Goal: Task Accomplishment & Management: Use online tool/utility

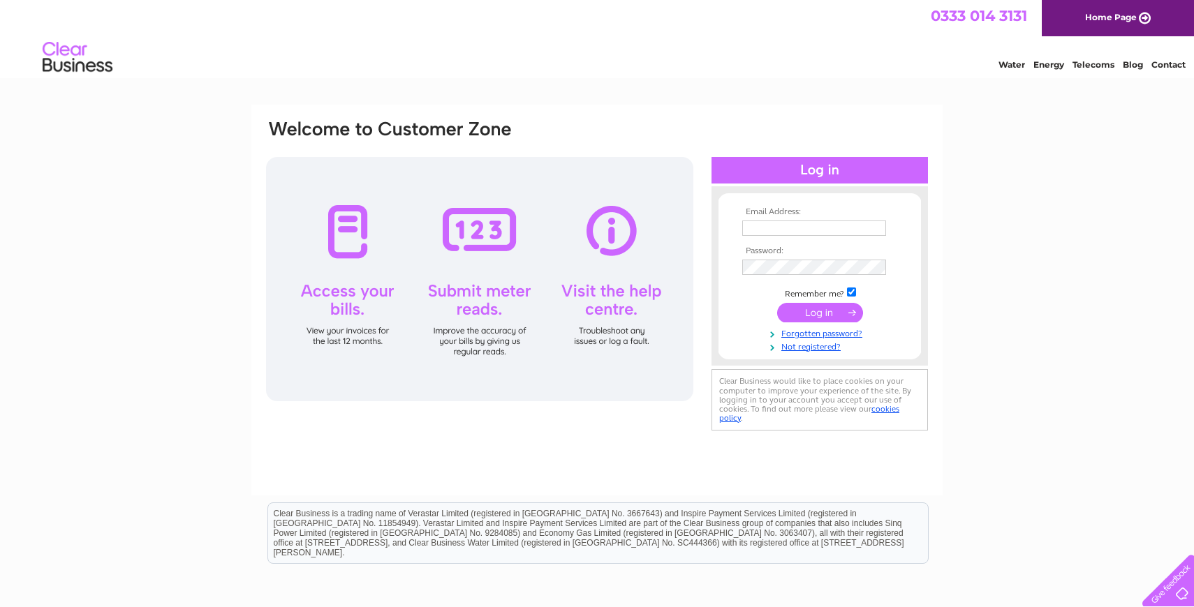
click at [822, 232] on input "text" at bounding box center [814, 228] width 144 height 15
type input "fernwehclaydesigns@gmail.com"
click at [810, 259] on td at bounding box center [820, 269] width 162 height 23
click at [818, 317] on input "submit" at bounding box center [820, 314] width 86 height 20
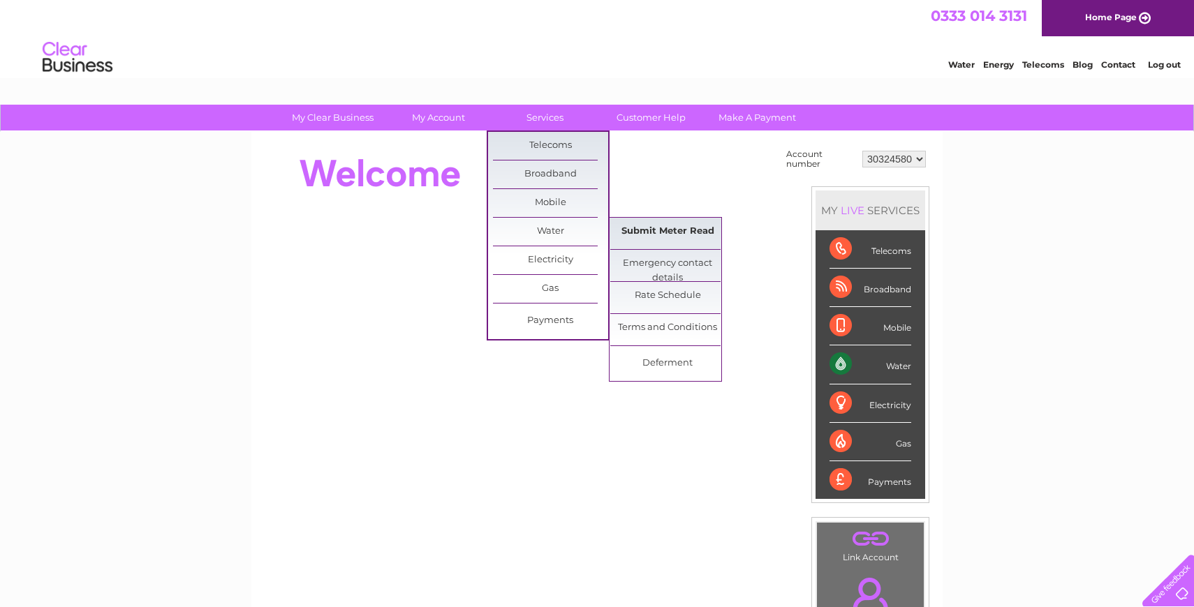
click at [644, 237] on link "Submit Meter Read" at bounding box center [667, 232] width 115 height 28
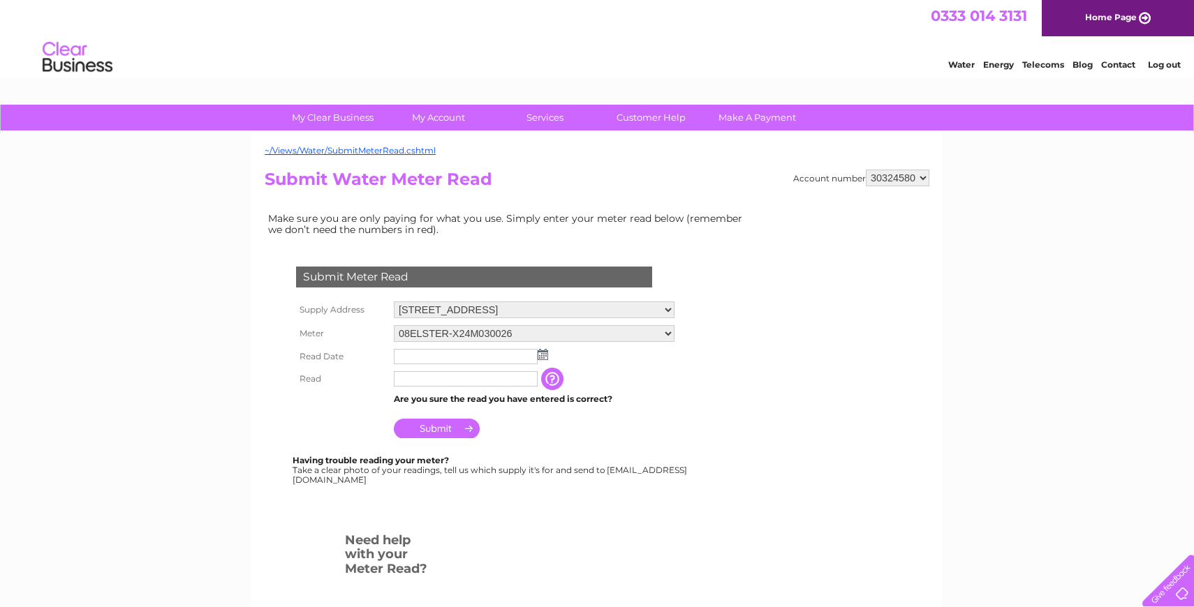
click at [440, 357] on input "text" at bounding box center [466, 356] width 144 height 15
click at [546, 356] on img at bounding box center [544, 355] width 10 height 11
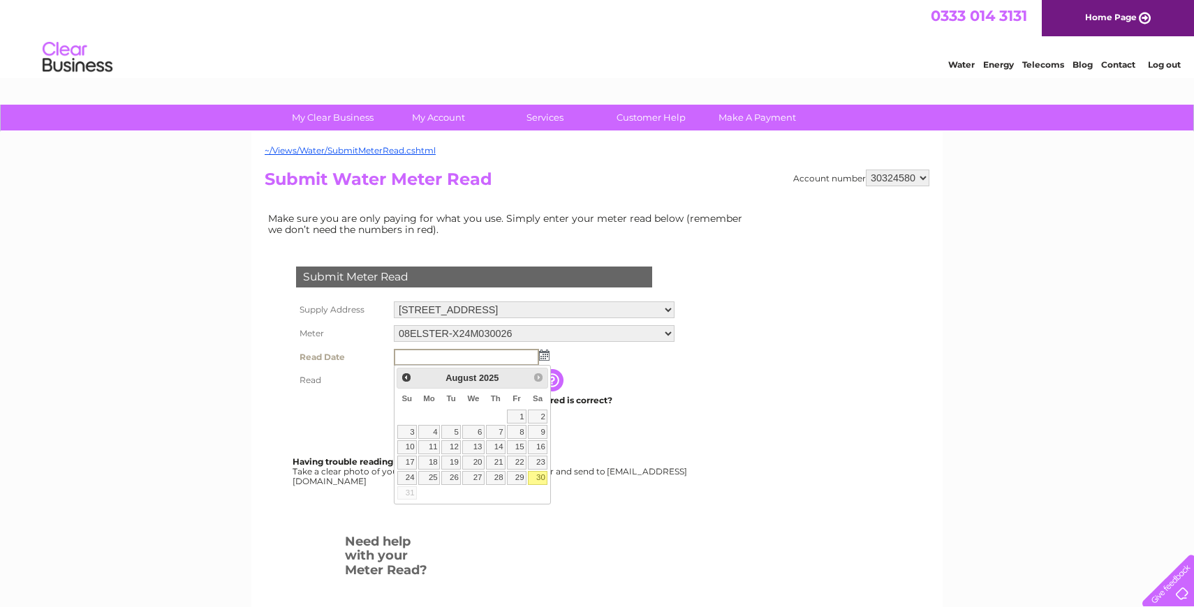
click at [536, 477] on link "30" at bounding box center [538, 478] width 20 height 14
type input "2025/08/30"
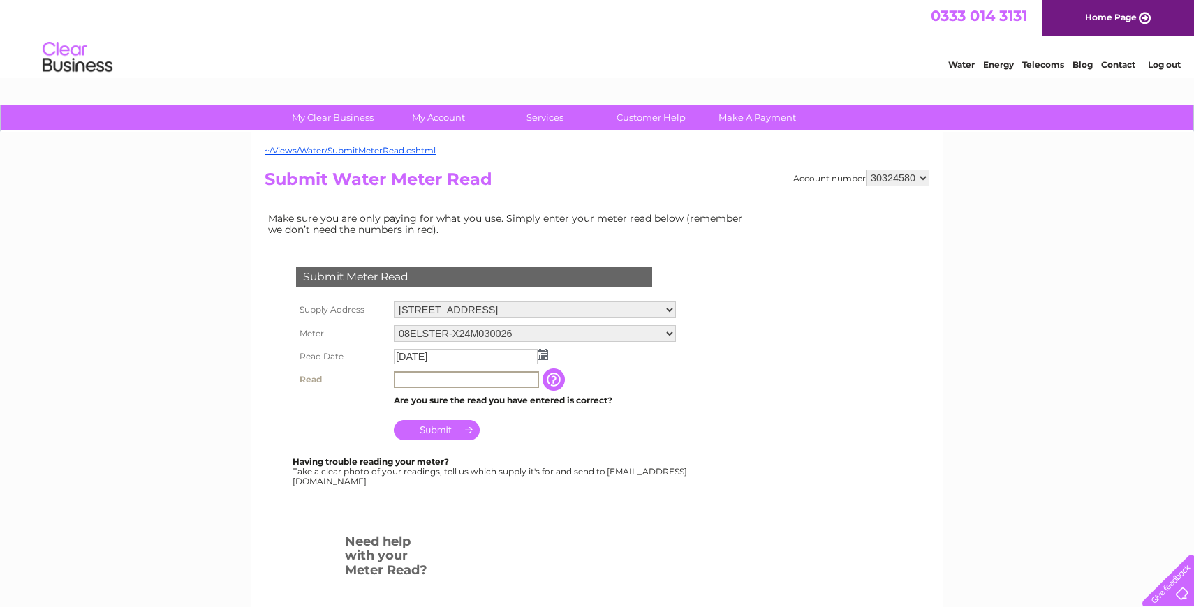
click at [496, 383] on input "text" at bounding box center [466, 379] width 145 height 17
type input "4"
click at [555, 384] on input "button" at bounding box center [554, 380] width 25 height 22
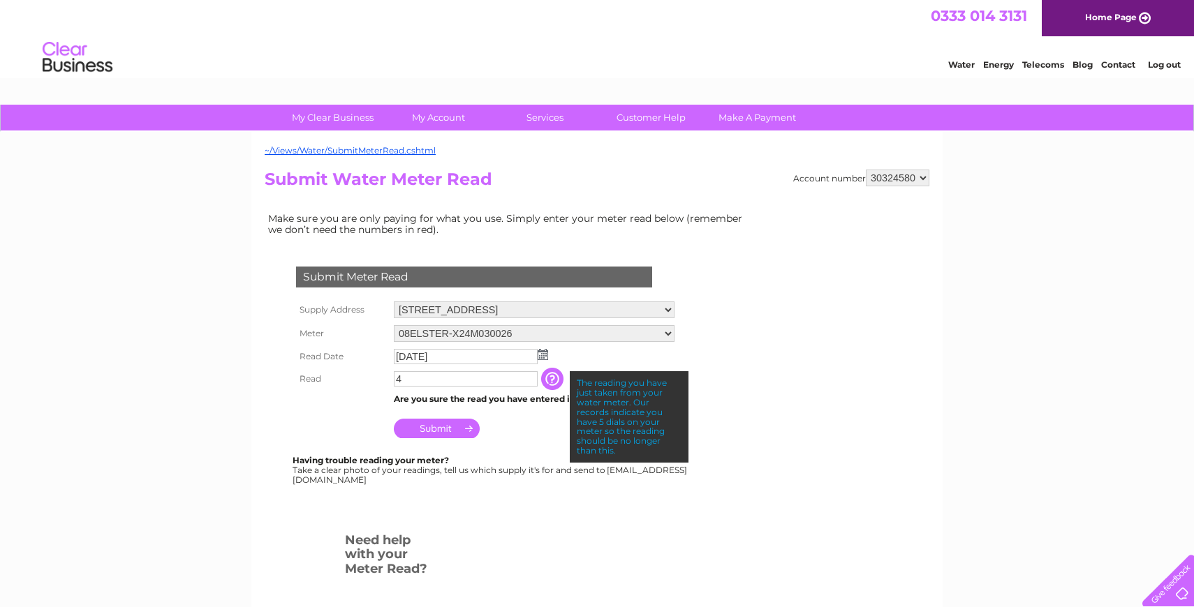
click at [472, 380] on input "4" at bounding box center [466, 378] width 144 height 15
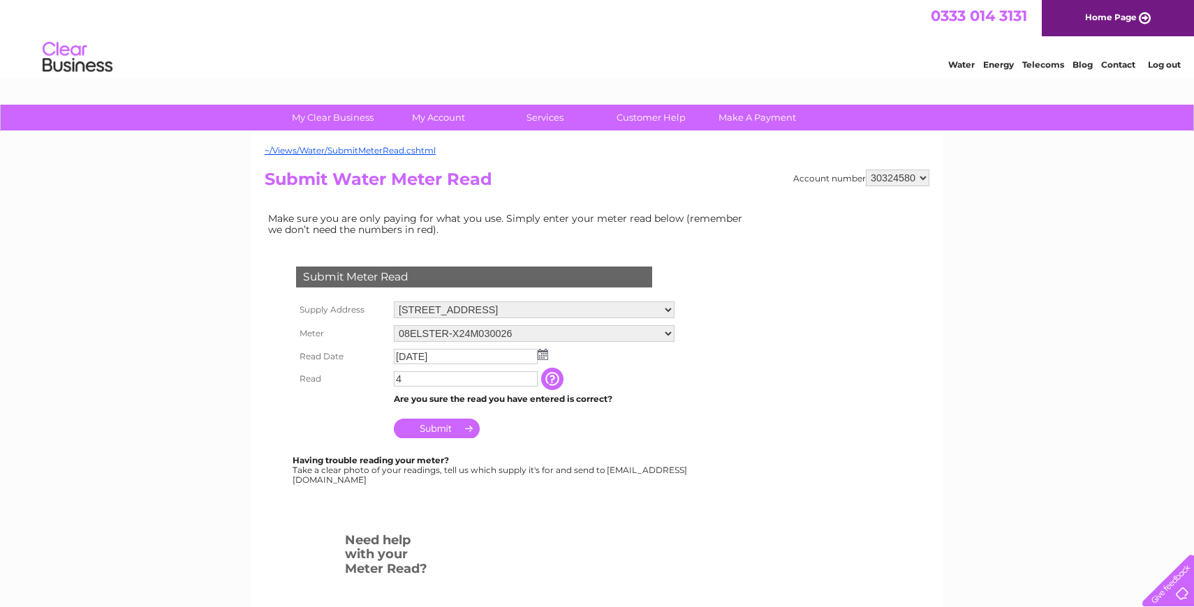
click at [524, 412] on td "Submit" at bounding box center [534, 425] width 288 height 34
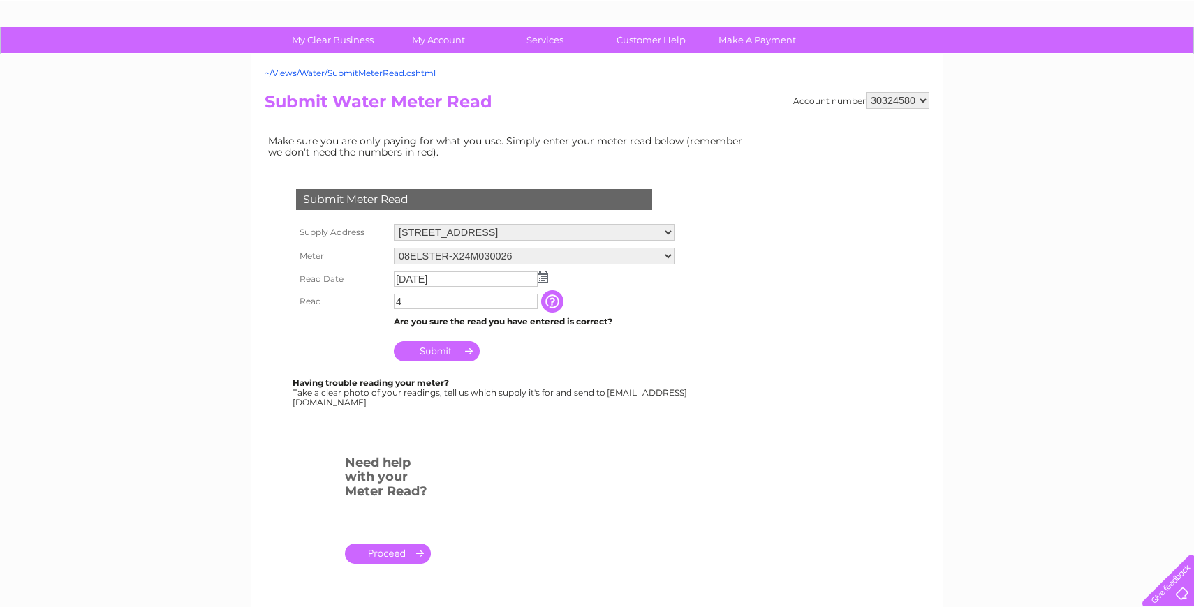
scroll to position [91, 0]
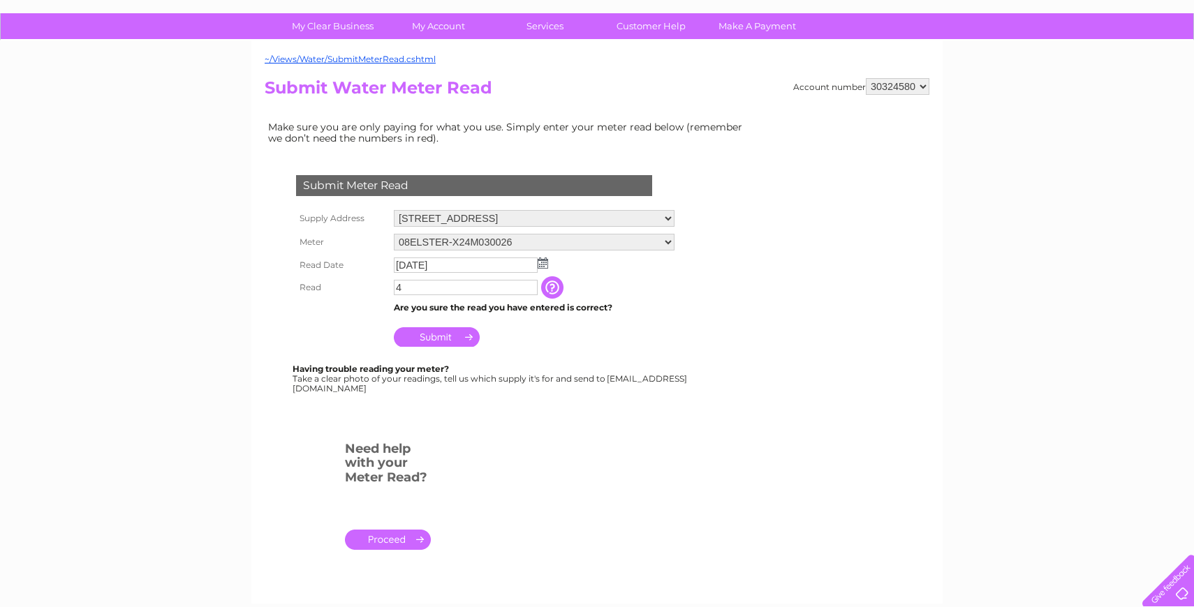
click at [429, 342] on input "Submit" at bounding box center [437, 337] width 86 height 20
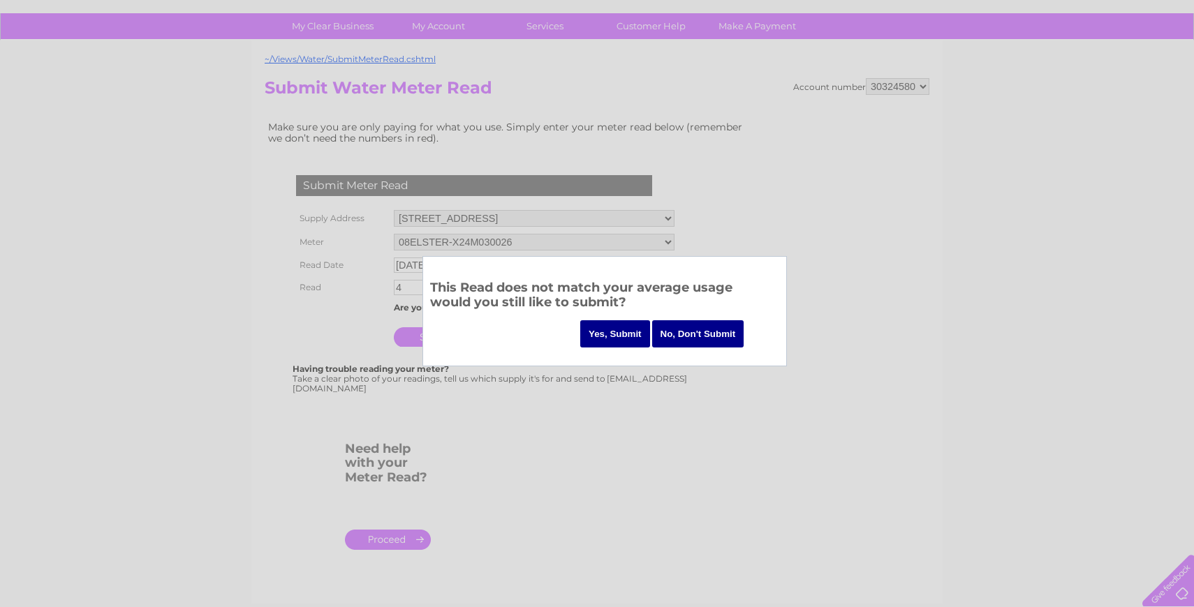
click at [626, 348] on div "Yes, Submit No, Don't Submit" at bounding box center [684, 339] width 209 height 38
click at [626, 343] on input "Yes, Submit" at bounding box center [615, 333] width 70 height 27
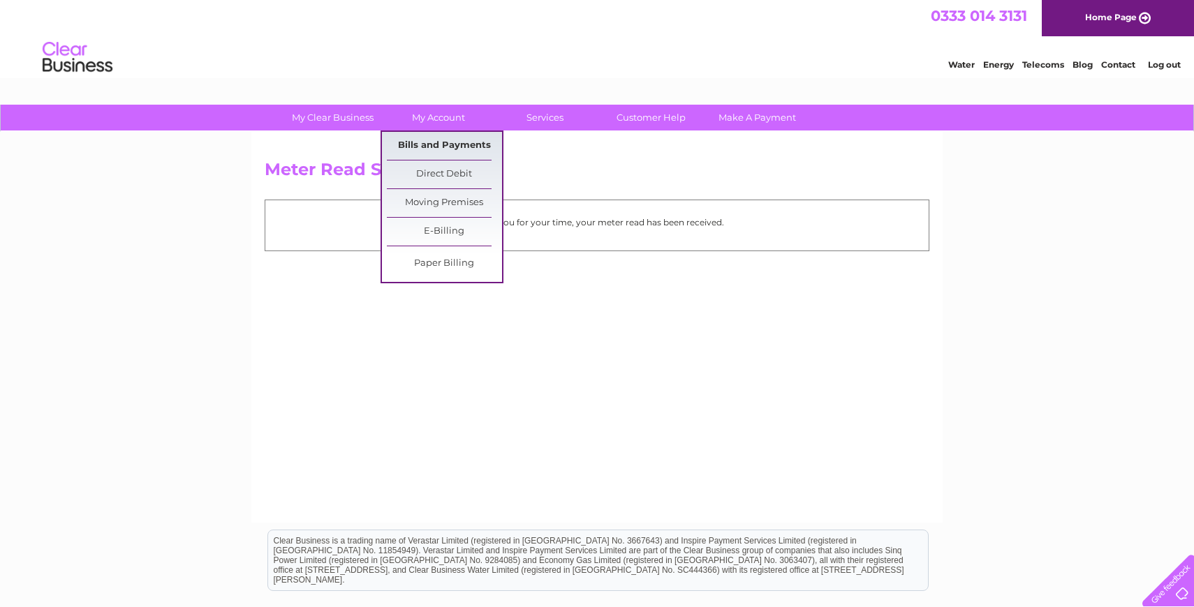
click at [445, 147] on link "Bills and Payments" at bounding box center [444, 146] width 115 height 28
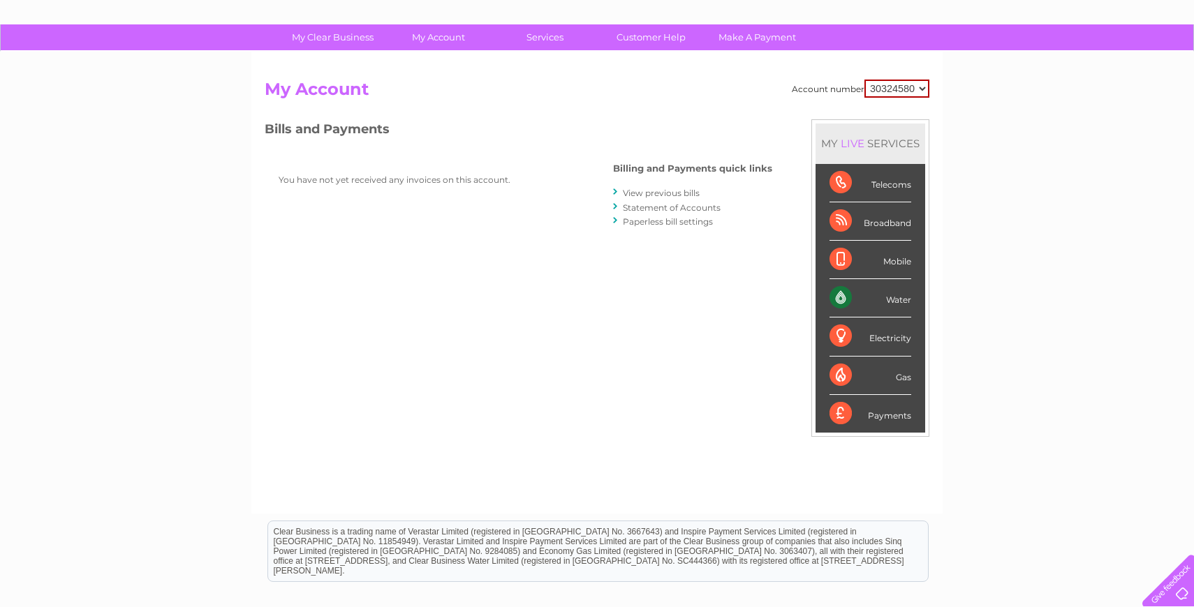
scroll to position [46, 0]
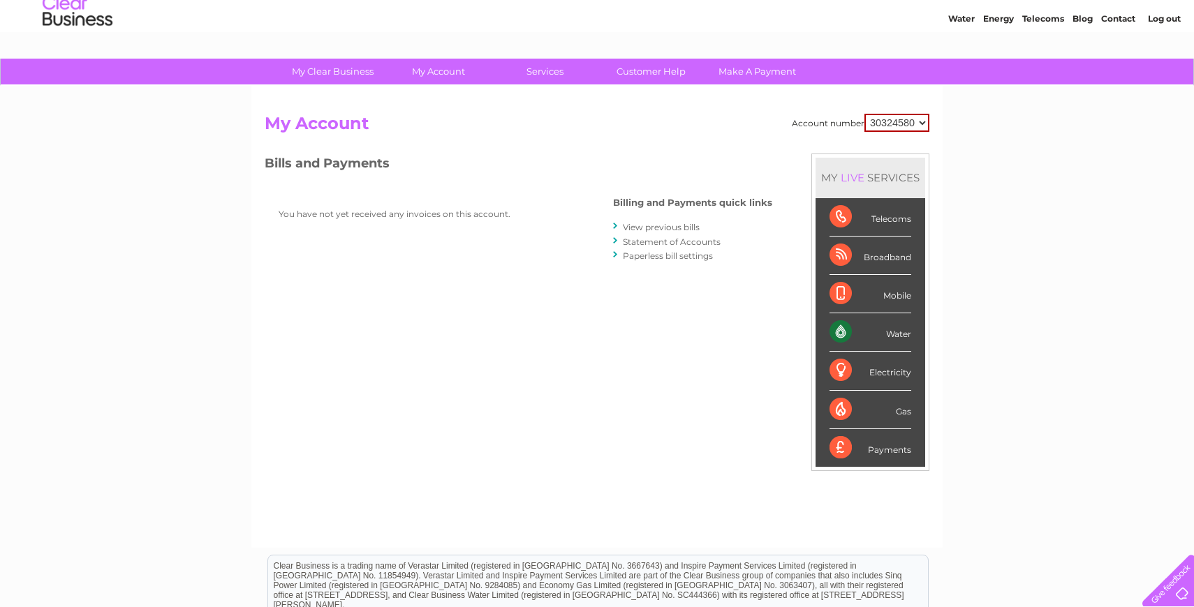
click at [688, 224] on link "View previous bills" at bounding box center [661, 227] width 77 height 10
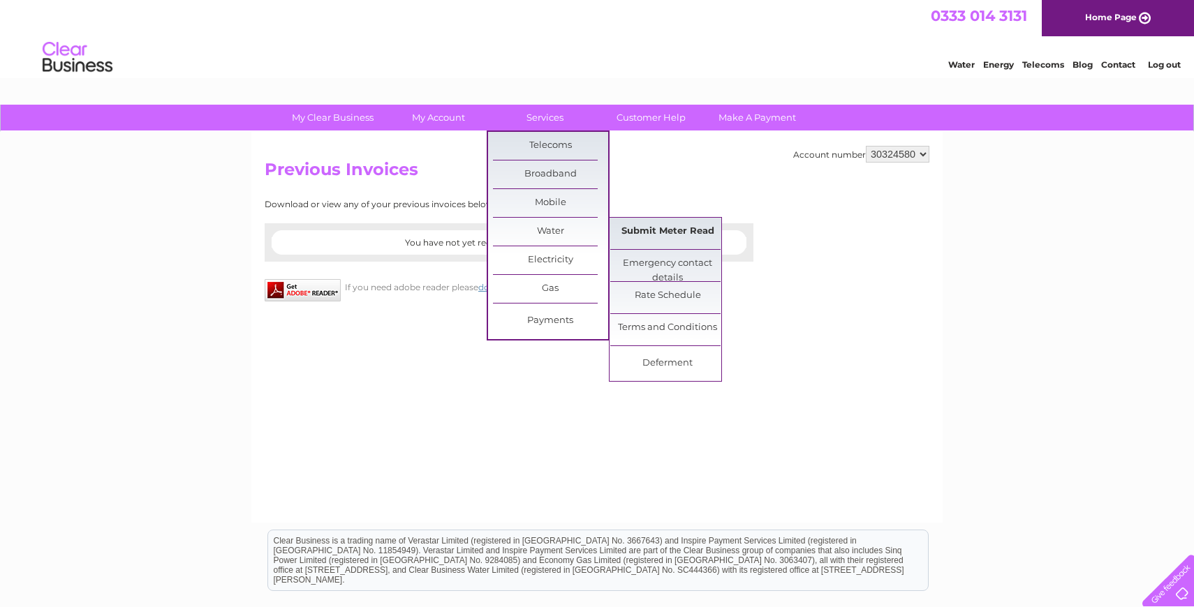
click at [641, 235] on link "Submit Meter Read" at bounding box center [667, 232] width 115 height 28
